Goal: Information Seeking & Learning: Learn about a topic

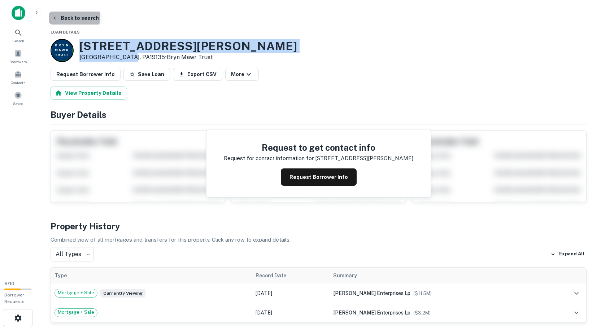
click at [58, 17] on button "Back to search" at bounding box center [75, 18] width 53 height 13
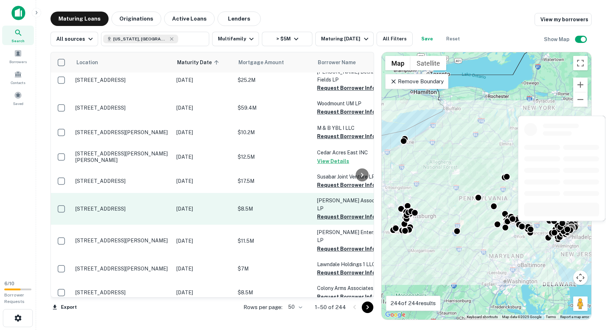
scroll to position [397, 0]
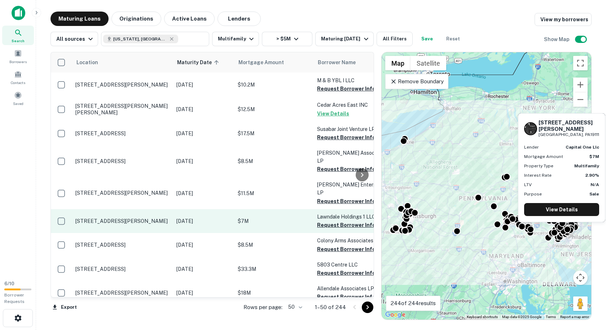
click at [142, 218] on p "6000 Tabor Ave Philadelphia, PA19111" at bounding box center [122, 221] width 94 height 6
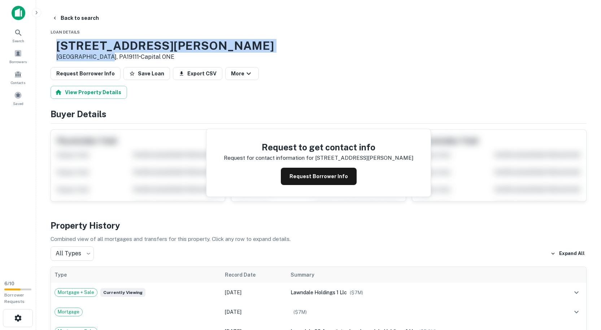
drag, startPoint x: 122, startPoint y: 55, endPoint x: 78, endPoint y: 45, distance: 44.5
click at [78, 45] on div "6000 Tabor Ave Philadelphia, PA19111 • Capital ONE" at bounding box center [162, 50] width 223 height 22
copy div "6000 Tabor Ave Philadelphia, PA"
click at [71, 16] on button "Back to search" at bounding box center [75, 18] width 53 height 13
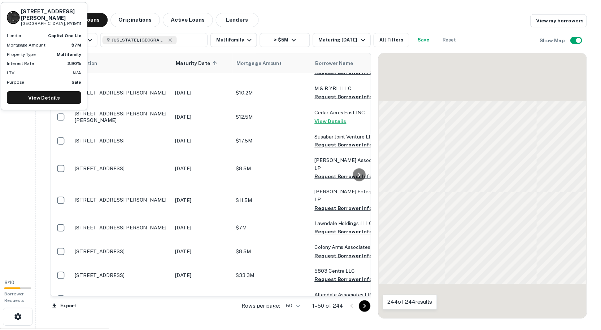
scroll to position [397, 0]
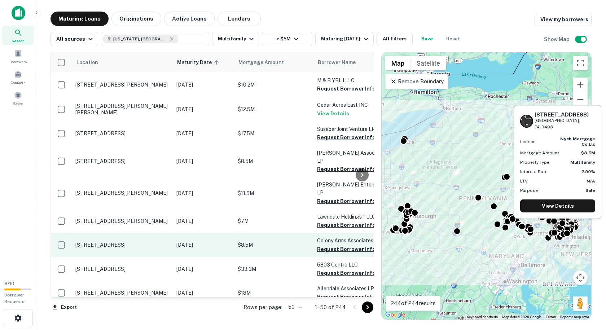
click at [123, 242] on p "1147 Pawlings Rd Norristown, PA19403" at bounding box center [122, 245] width 94 height 6
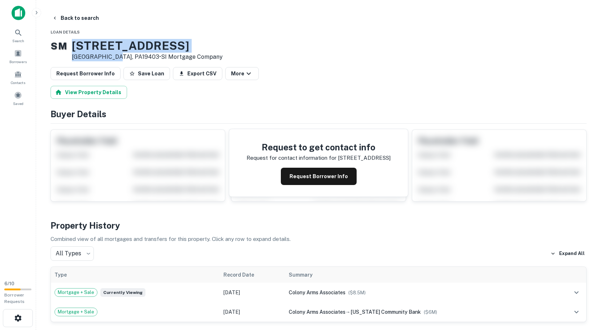
drag, startPoint x: 119, startPoint y: 56, endPoint x: 79, endPoint y: 42, distance: 42.0
click at [79, 42] on div "1147 Pawlings Rd Norristown, PA19403 • SI Mortgage Company" at bounding box center [147, 50] width 151 height 22
copy div "1147 Pawlings Rd Norristown, PA"
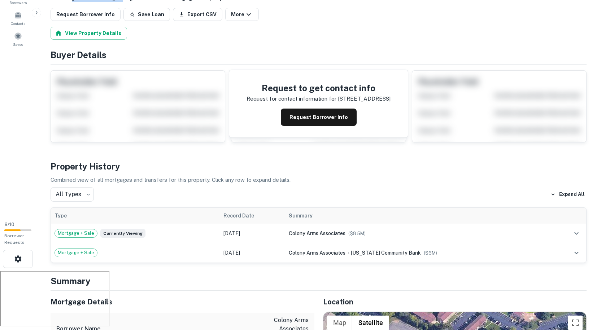
scroll to position [72, 0]
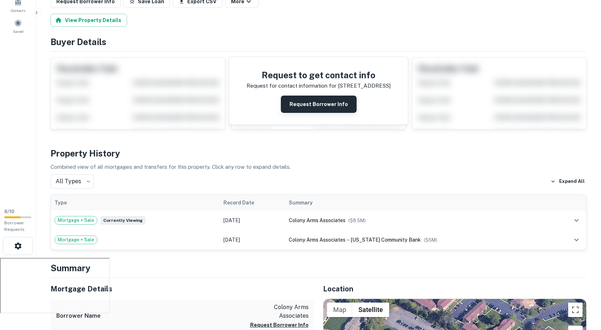
click at [337, 105] on button "Request Borrower Info" at bounding box center [319, 104] width 76 height 17
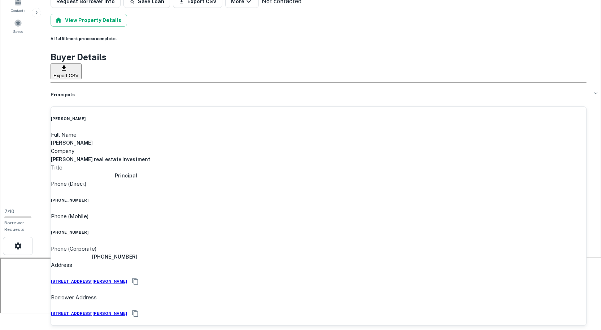
scroll to position [0, 0]
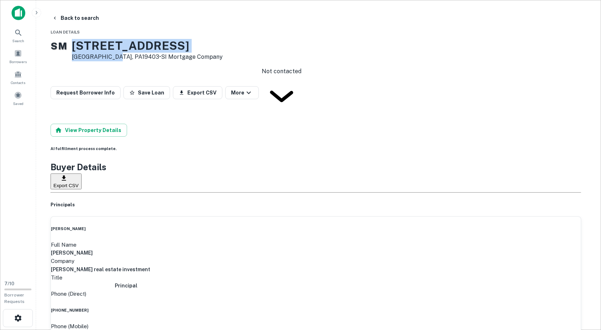
click at [272, 80] on body "Search Borrowers Contacts Saved 7 / 10 Borrower Requests Back to search Loan De…" at bounding box center [300, 165] width 601 height 330
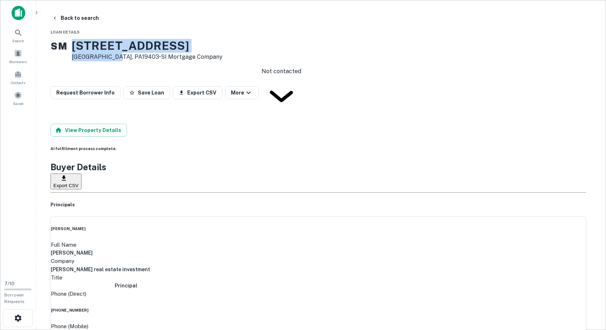
type input "**********"
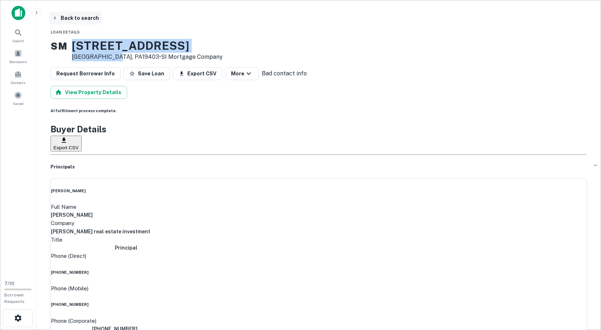
click at [71, 19] on button "Back to search" at bounding box center [75, 18] width 53 height 13
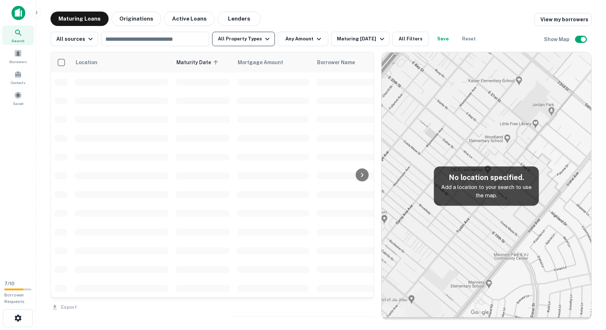
click at [263, 41] on icon "button" at bounding box center [267, 39] width 9 height 9
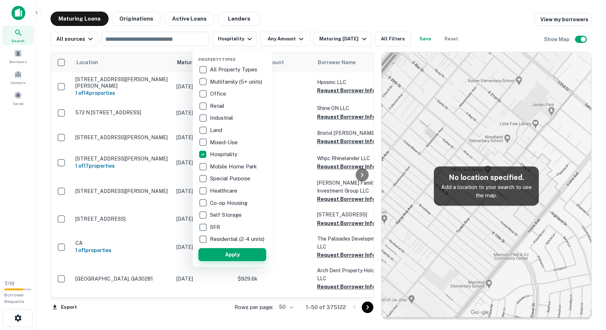
click at [244, 261] on button "Apply" at bounding box center [232, 254] width 68 height 13
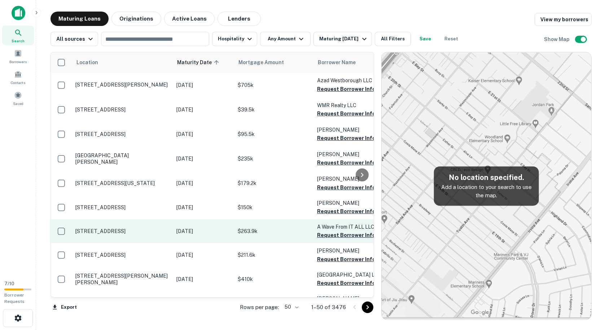
scroll to position [997, 0]
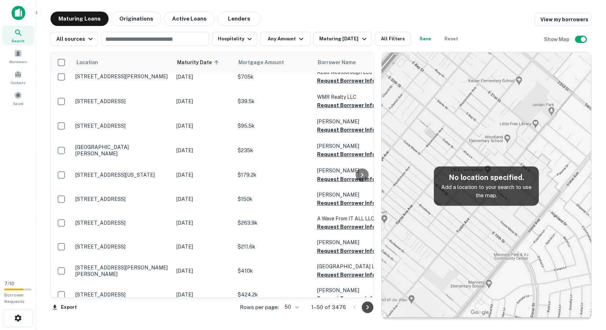
click at [364, 308] on icon "Go to next page" at bounding box center [367, 307] width 9 height 9
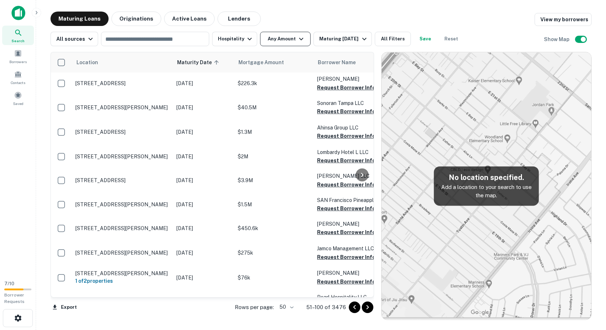
click at [281, 32] on button "Any Amount" at bounding box center [285, 39] width 51 height 14
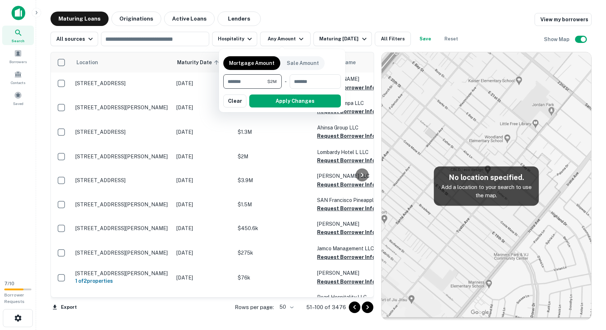
type input "*******"
click at [290, 100] on button "Apply Changes" at bounding box center [295, 101] width 92 height 13
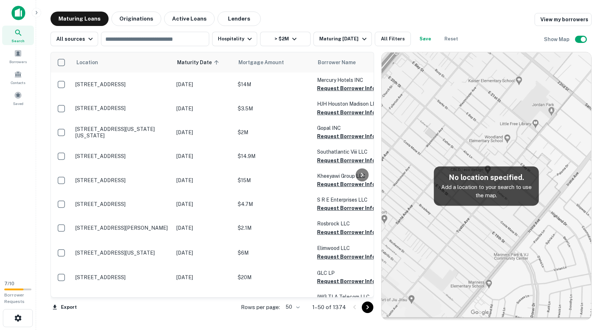
click at [302, 14] on div "Maturing Loans Originations Active Loans Lenders View my borrowers" at bounding box center [321, 19] width 541 height 14
click at [431, 18] on div "Maturing Loans Originations Active Loans Lenders View my borrowers" at bounding box center [321, 19] width 541 height 14
click at [306, 18] on div "Maturing Loans Originations Active Loans Lenders View my borrowers" at bounding box center [321, 19] width 541 height 14
click at [233, 44] on button "Hospitality" at bounding box center [234, 39] width 45 height 14
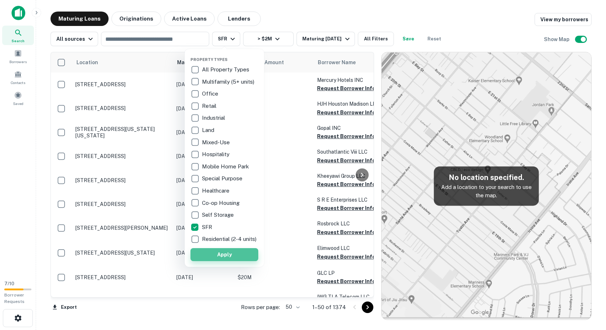
click at [229, 261] on button "Apply" at bounding box center [224, 254] width 68 height 13
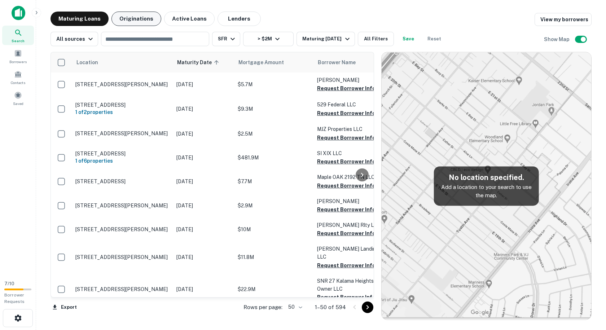
click at [142, 21] on button "Originations" at bounding box center [136, 19] width 50 height 14
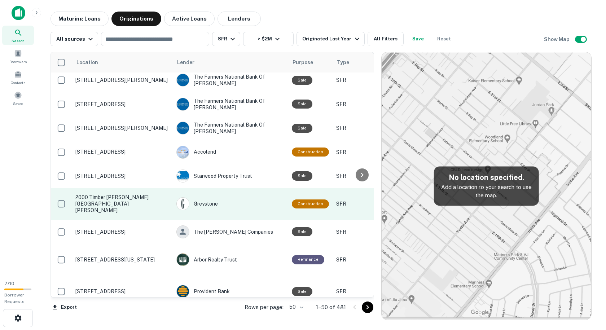
scroll to position [813, 0]
